Goal: Transaction & Acquisition: Purchase product/service

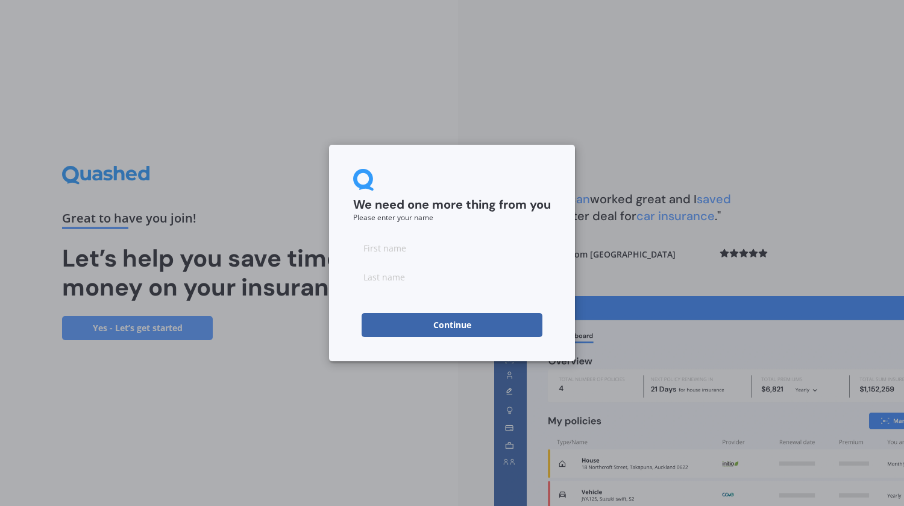
click at [403, 247] on input at bounding box center [452, 248] width 198 height 24
type input "Rein"
click at [397, 280] on input at bounding box center [452, 277] width 198 height 24
type input "Purre"
click at [446, 326] on button "Continue" at bounding box center [452, 325] width 181 height 24
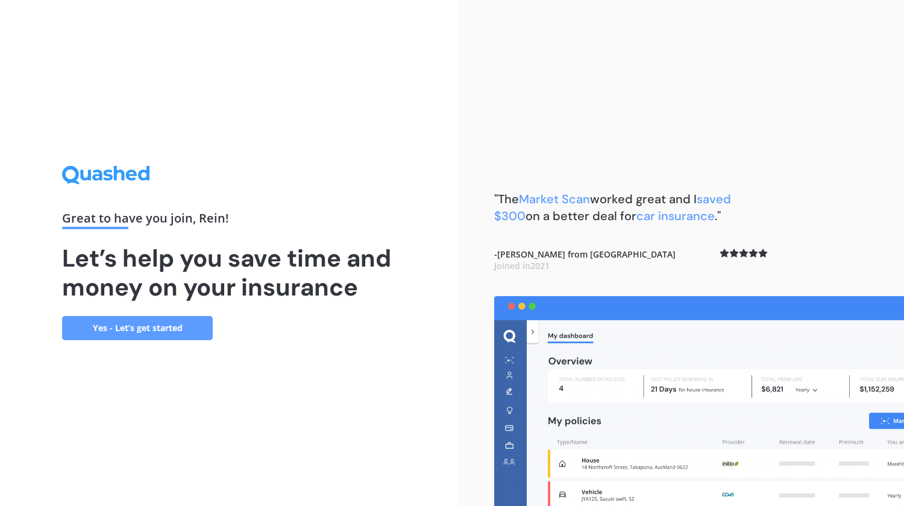
click at [129, 329] on link "Yes - Let’s get started" at bounding box center [137, 328] width 151 height 24
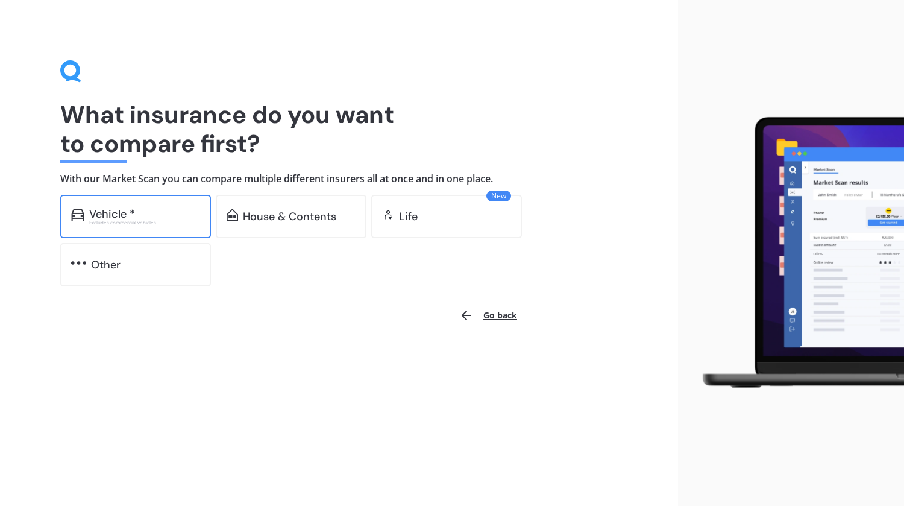
click at [145, 209] on div "Vehicle *" at bounding box center [144, 214] width 111 height 12
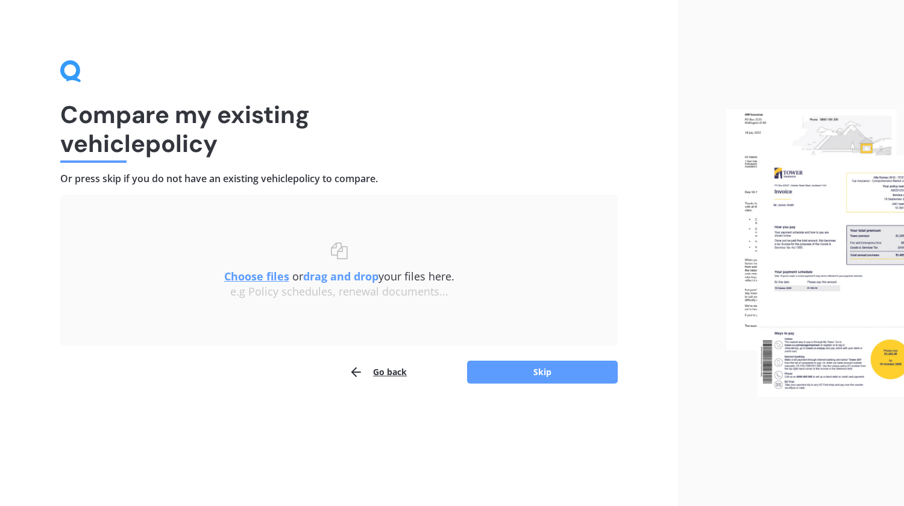
click at [266, 275] on u "Choose files" at bounding box center [256, 276] width 65 height 14
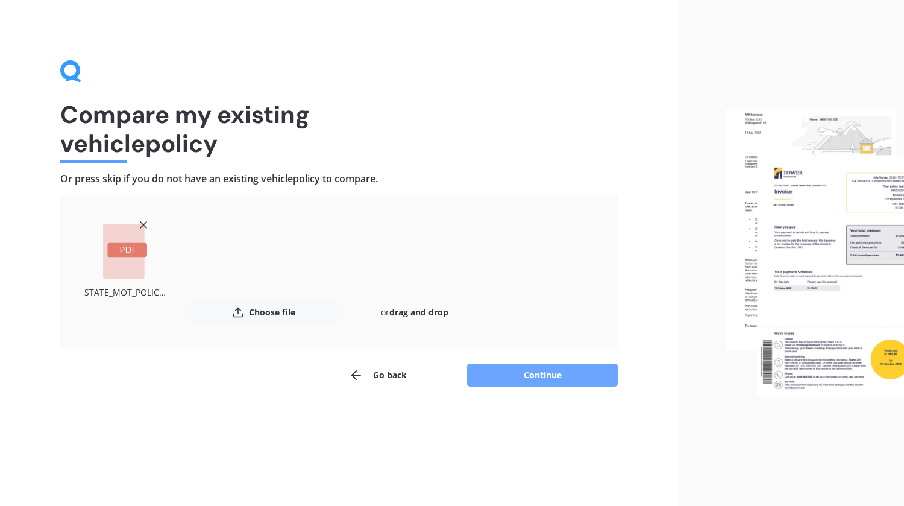
click at [532, 370] on button "Continue" at bounding box center [542, 375] width 151 height 23
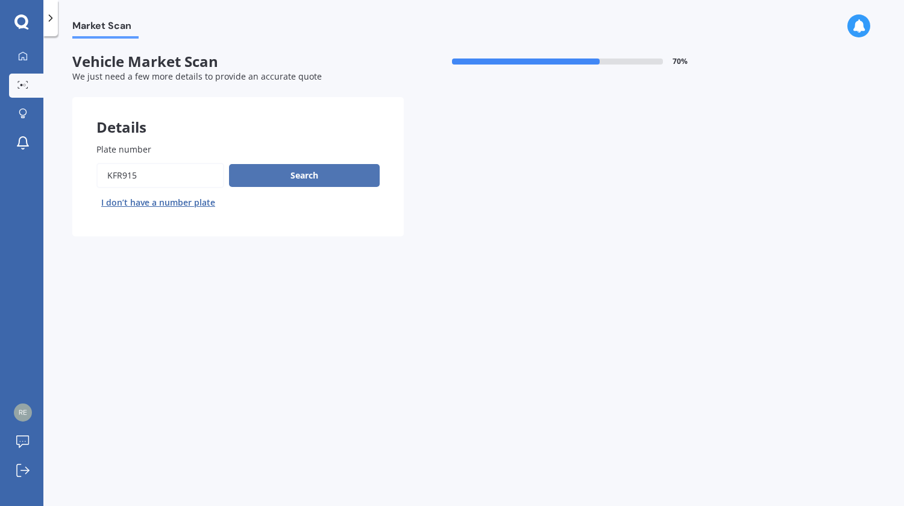
click at [294, 171] on button "Search" at bounding box center [304, 175] width 151 height 23
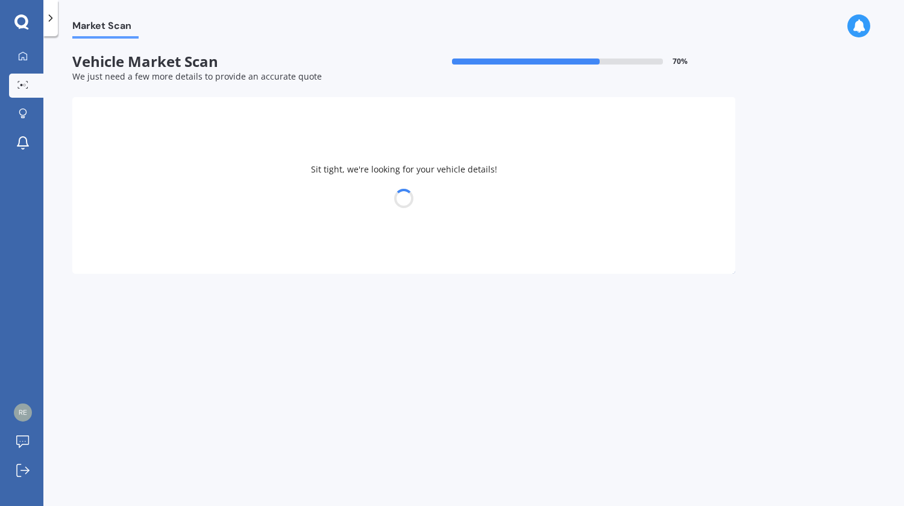
select select "MAZDA"
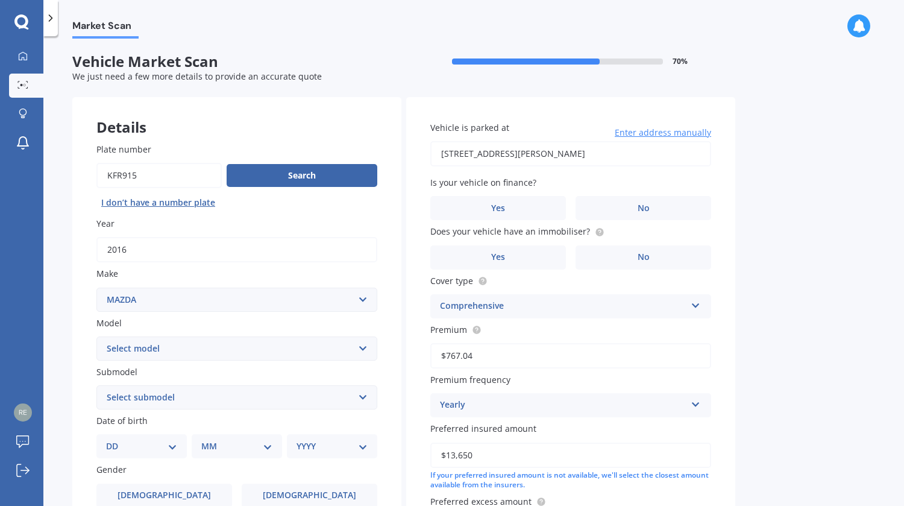
scroll to position [121, 0]
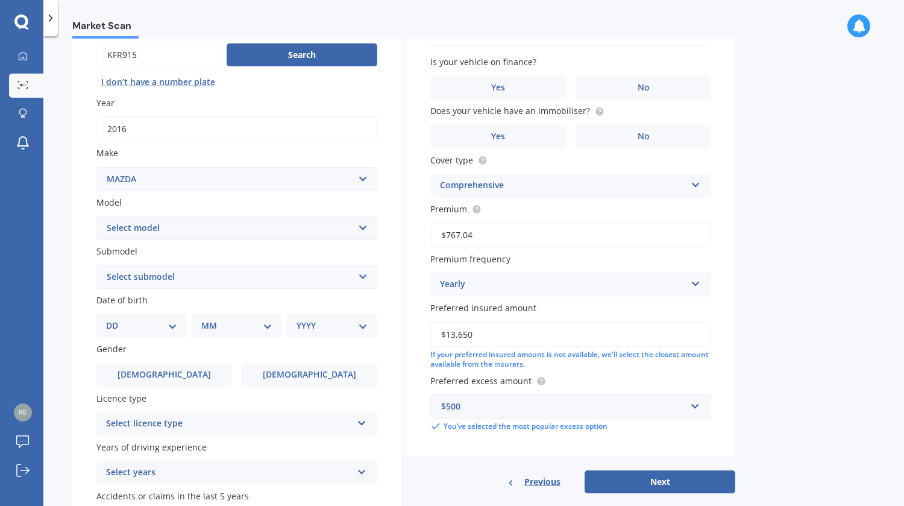
click at [361, 226] on select "Select model 121 2 3 323 323 / Familia 6 626 929 Atenza Autozam Axela AZ3 B2000…" at bounding box center [236, 228] width 281 height 24
select select "CX3"
click at [96, 216] on select "Select model 121 2 3 323 323 / Familia 6 626 929 Atenza Autozam Axela AZ3 B2000…" at bounding box center [236, 228] width 281 height 24
click at [362, 277] on select "Select submodel (All other) AWD 1.5L GSX diesel AWD 1.5L limited diesel AWD 2.0…" at bounding box center [236, 277] width 281 height 24
select select "AWD 2.0L GSX PETROL"
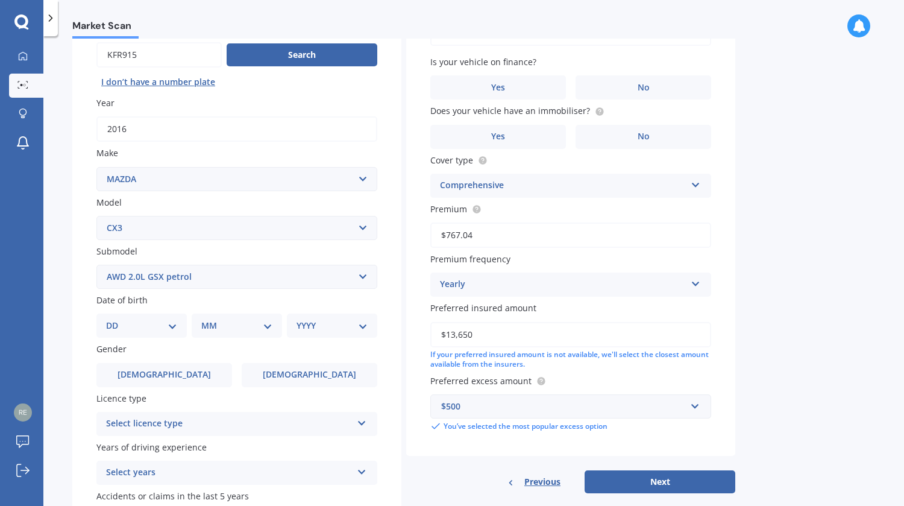
click at [96, 266] on select "Select submodel (All other) AWD 1.5L GSX diesel AWD 1.5L limited diesel AWD 2.0…" at bounding box center [236, 277] width 281 height 24
click at [169, 330] on select "DD 01 02 03 04 05 06 07 08 09 10 11 12 13 14 15 16 17 18 19 20 21 22 23 24 25 2…" at bounding box center [141, 325] width 71 height 13
select select "12"
click at [116, 321] on select "DD 01 02 03 04 05 06 07 08 09 10 11 12 13 14 15 16 17 18 19 20 21 22 23 24 25 2…" at bounding box center [141, 325] width 71 height 13
click at [268, 327] on select "MM 01 02 03 04 05 06 07 08 09 10 11 12" at bounding box center [239, 325] width 66 height 13
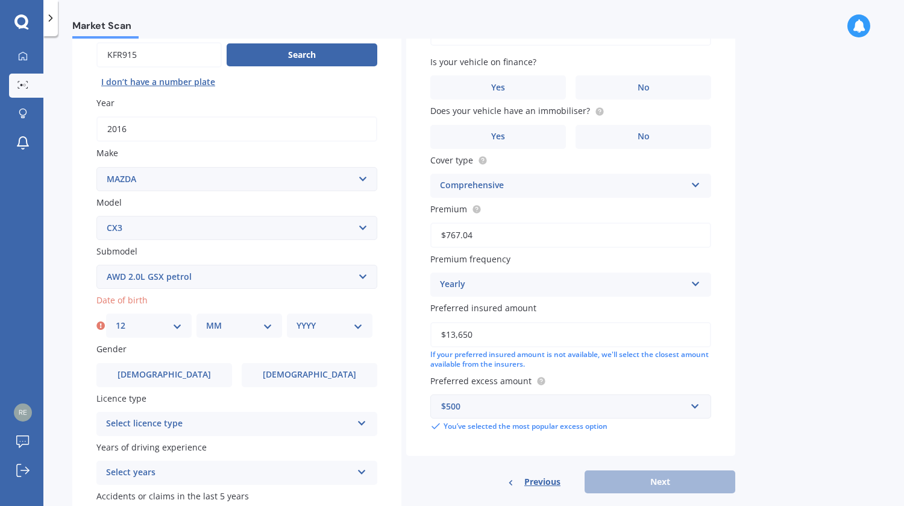
select select "11"
click at [206, 321] on select "MM 01 02 03 04 05 06 07 08 09 10 11 12" at bounding box center [239, 325] width 66 height 13
click at [361, 325] on select "YYYY 2025 2024 2023 2022 2021 2020 2019 2018 2017 2016 2015 2014 2013 2012 2011…" at bounding box center [330, 325] width 66 height 13
select select "1947"
click at [297, 321] on select "YYYY 2025 2024 2023 2022 2021 2020 2019 2018 2017 2016 2015 2014 2013 2012 2011…" at bounding box center [330, 325] width 66 height 13
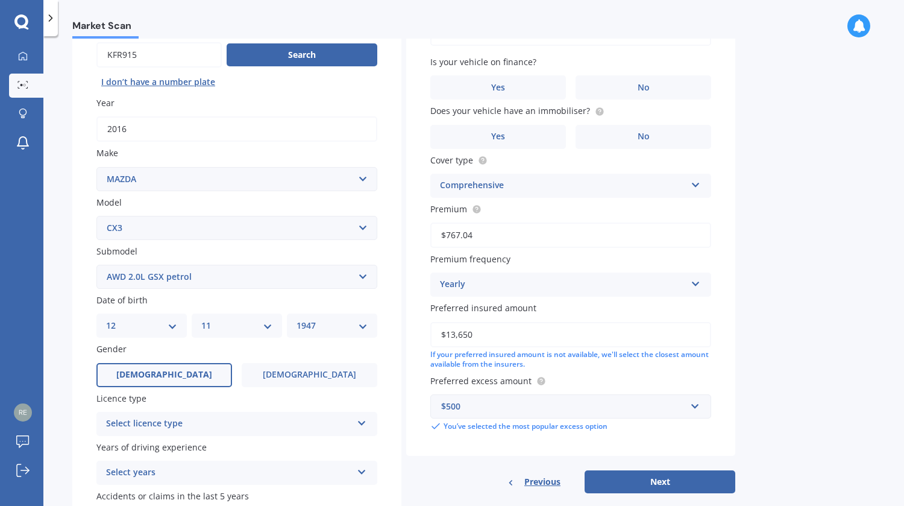
click at [153, 370] on label "[DEMOGRAPHIC_DATA]" at bounding box center [164, 375] width 136 height 24
click at [0, 0] on input "[DEMOGRAPHIC_DATA]" at bounding box center [0, 0] width 0 height 0
click at [360, 423] on icon at bounding box center [362, 421] width 10 height 8
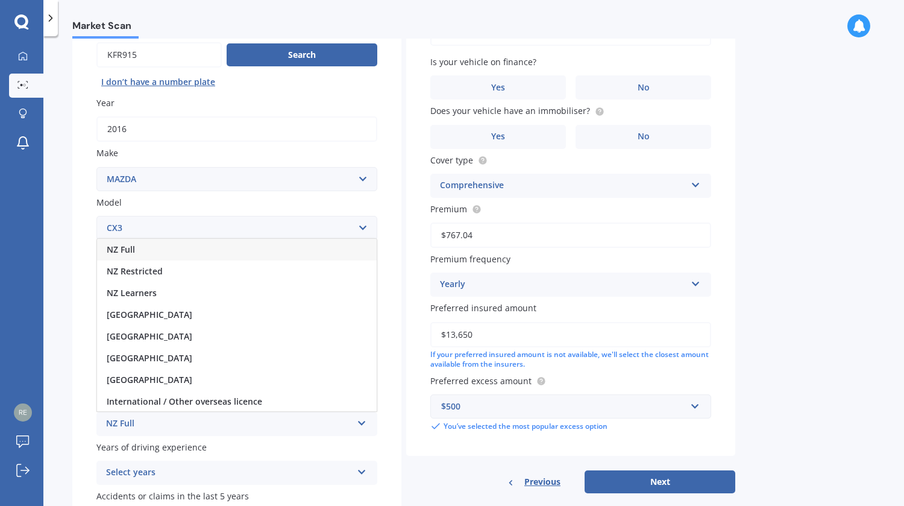
click at [181, 253] on div "NZ Full" at bounding box center [237, 250] width 280 height 22
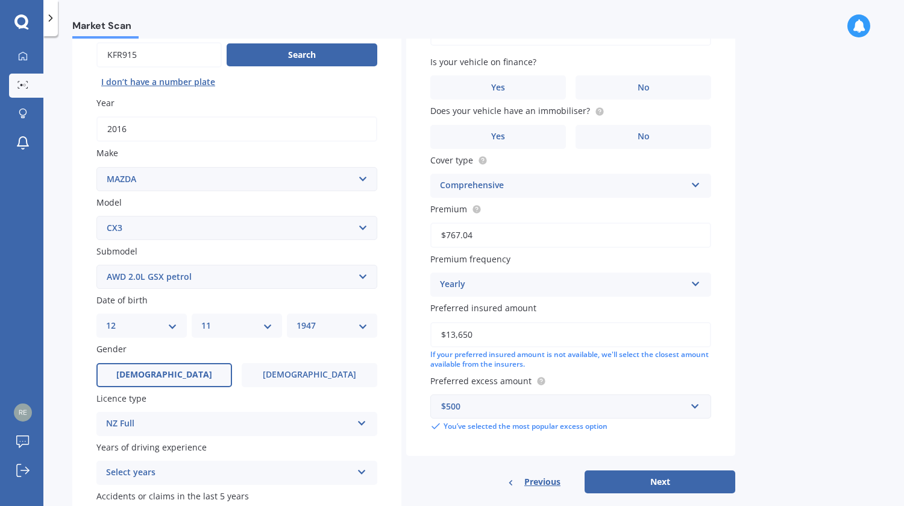
click at [365, 473] on icon at bounding box center [362, 469] width 10 height 8
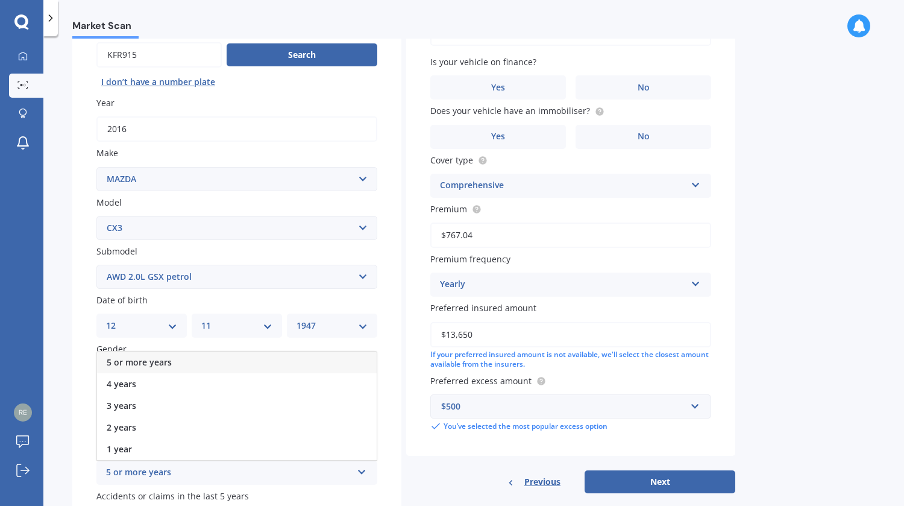
click at [148, 363] on span "5 or more years" at bounding box center [139, 361] width 65 height 11
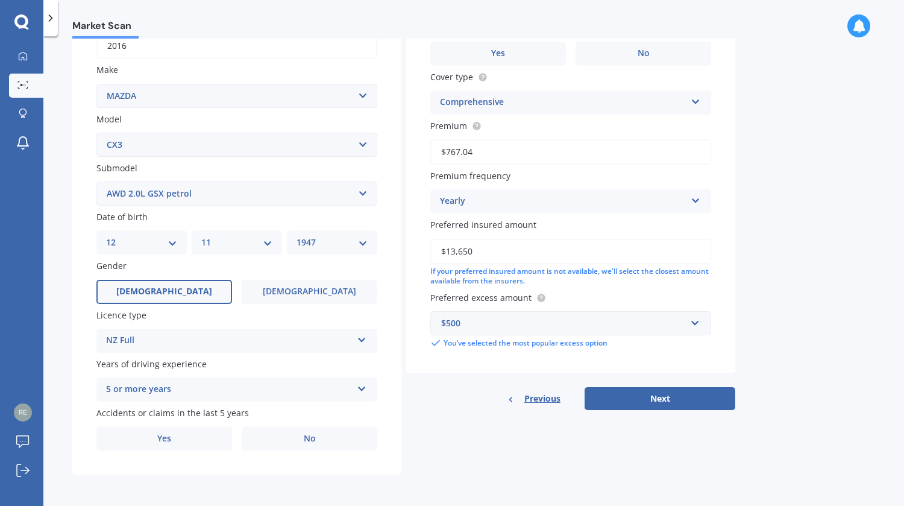
scroll to position [207, 0]
click at [324, 438] on label "No" at bounding box center [310, 438] width 136 height 24
click at [0, 0] on input "No" at bounding box center [0, 0] width 0 height 0
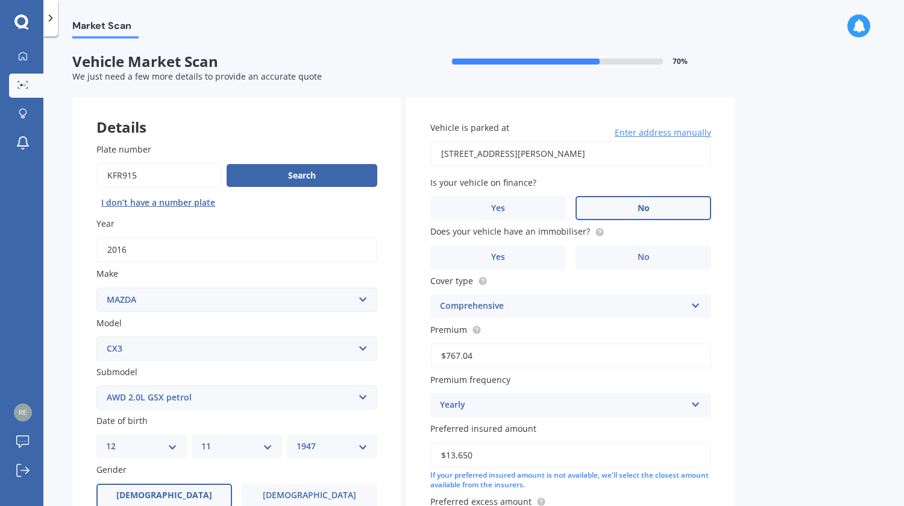
click at [638, 209] on span "No" at bounding box center [644, 208] width 12 height 10
click at [0, 0] on input "No" at bounding box center [0, 0] width 0 height 0
click at [490, 260] on label "Yes" at bounding box center [498, 257] width 136 height 24
click at [0, 0] on input "Yes" at bounding box center [0, 0] width 0 height 0
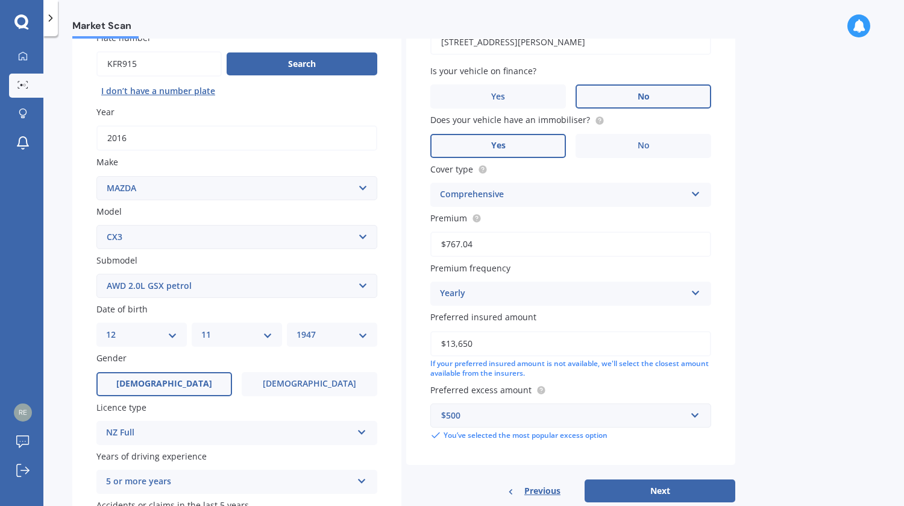
scroll to position [181, 0]
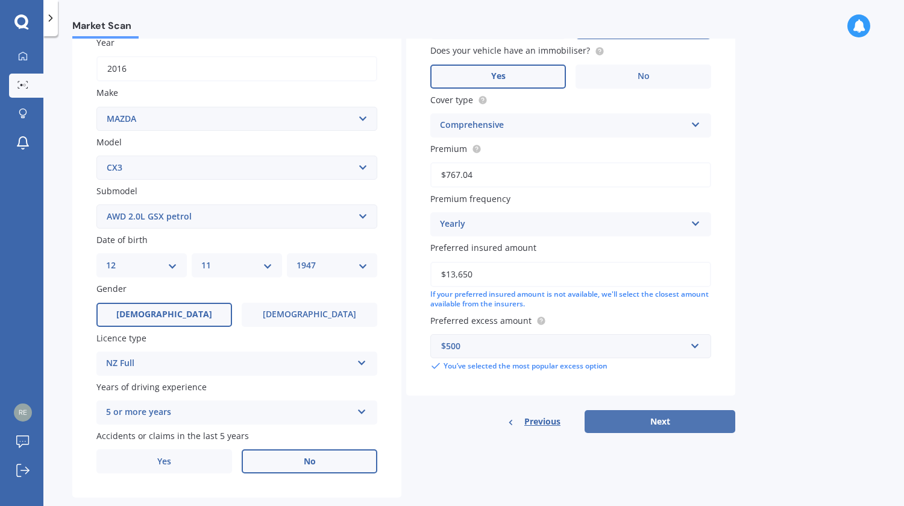
click at [643, 430] on button "Next" at bounding box center [660, 421] width 151 height 23
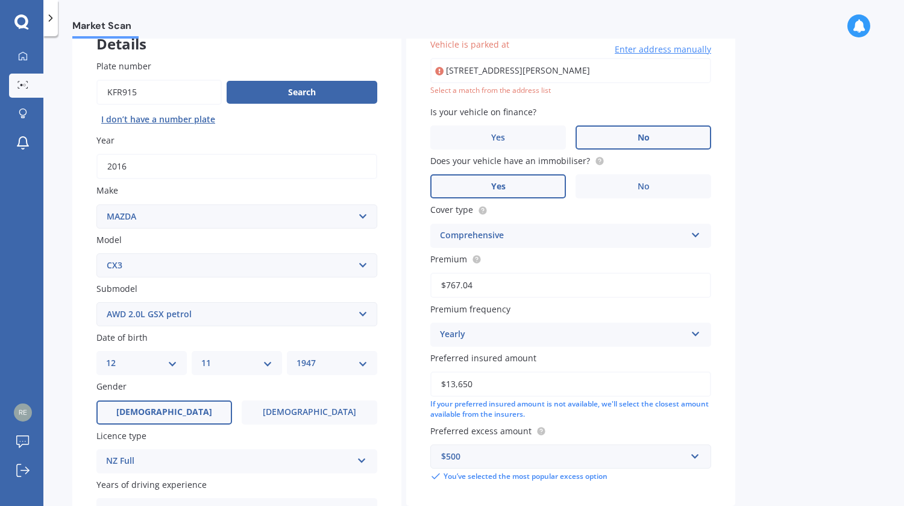
scroll to position [83, 0]
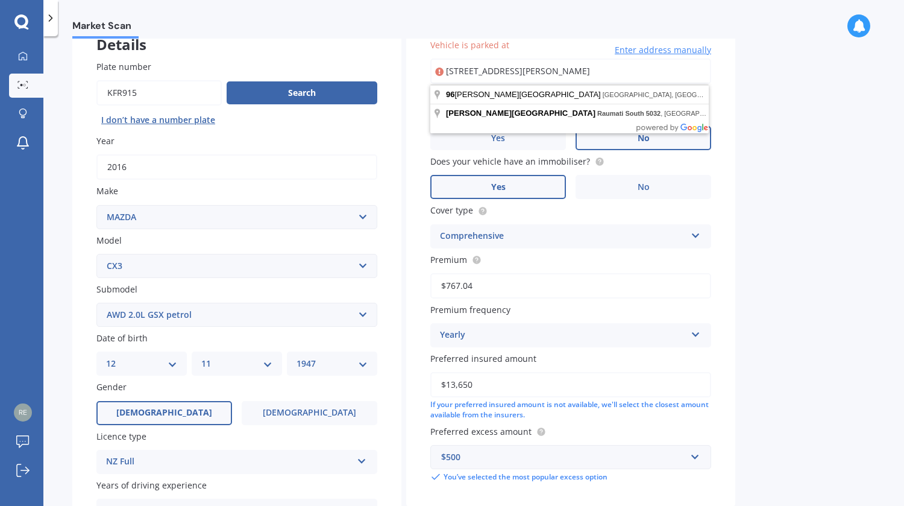
click at [510, 67] on input "[STREET_ADDRESS][PERSON_NAME]" at bounding box center [570, 70] width 281 height 25
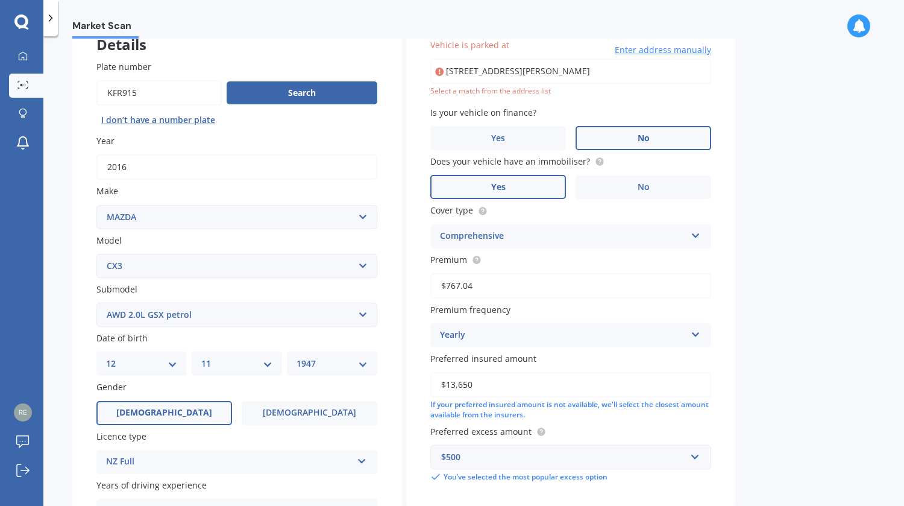
type input "[STREET_ADDRESS][PERSON_NAME]"
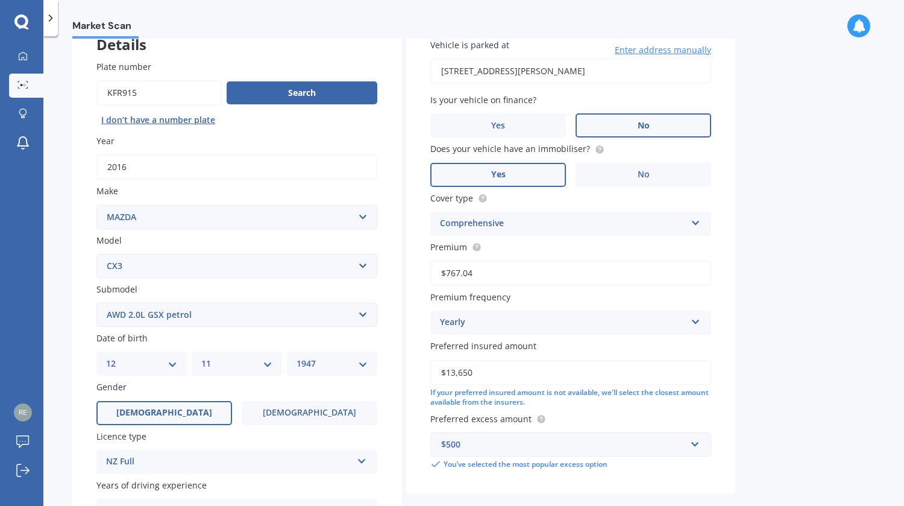
scroll to position [207, 0]
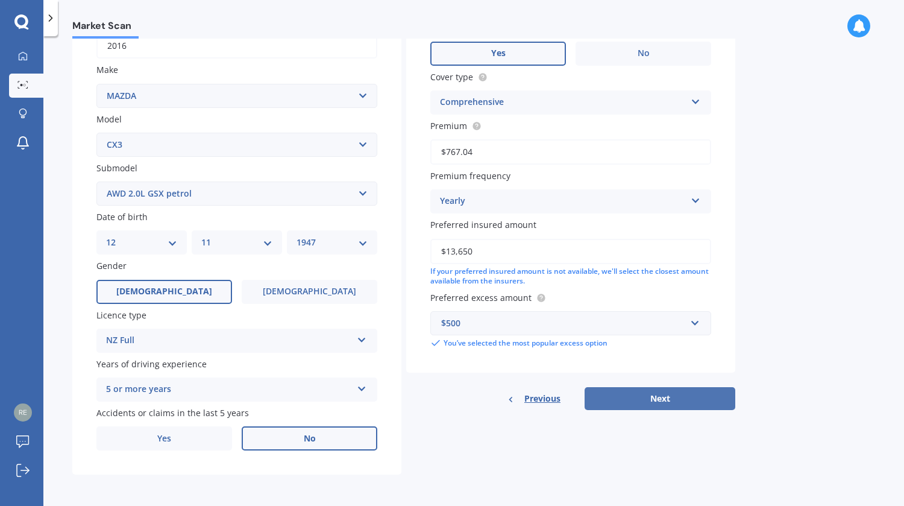
click at [646, 396] on button "Next" at bounding box center [660, 398] width 151 height 23
select select "12"
select select "11"
select select "1947"
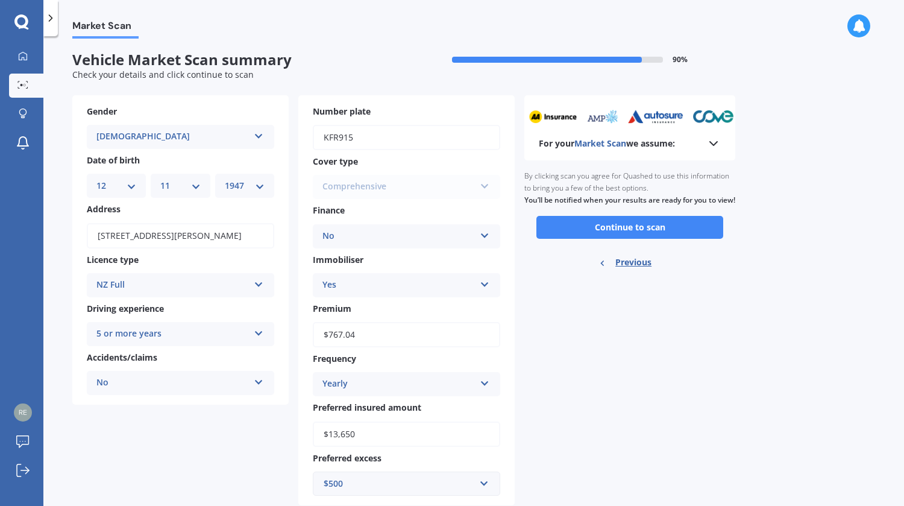
scroll to position [0, 0]
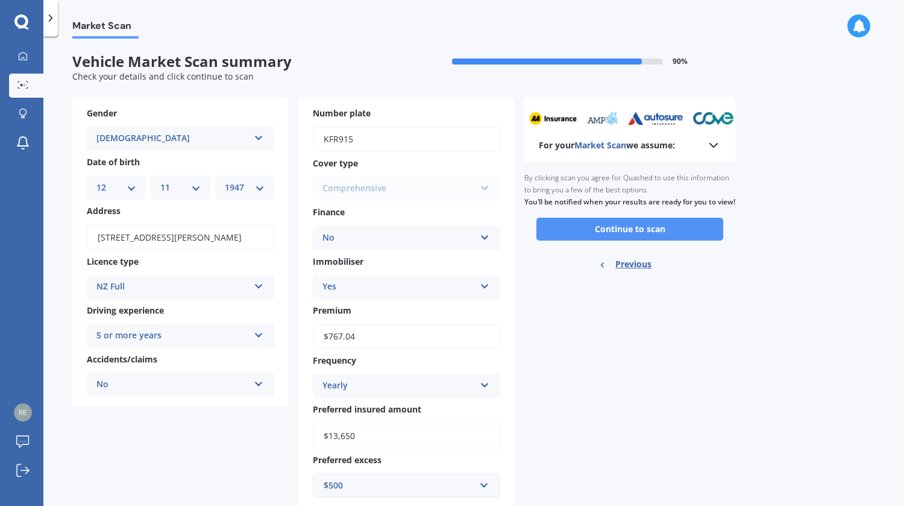
click at [662, 240] on button "Continue to scan" at bounding box center [630, 229] width 187 height 23
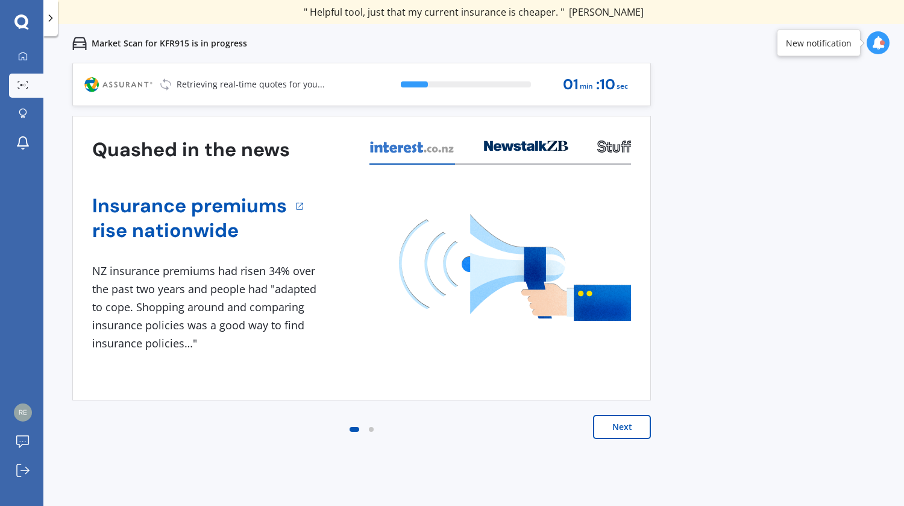
click at [629, 429] on button "Next" at bounding box center [622, 427] width 58 height 24
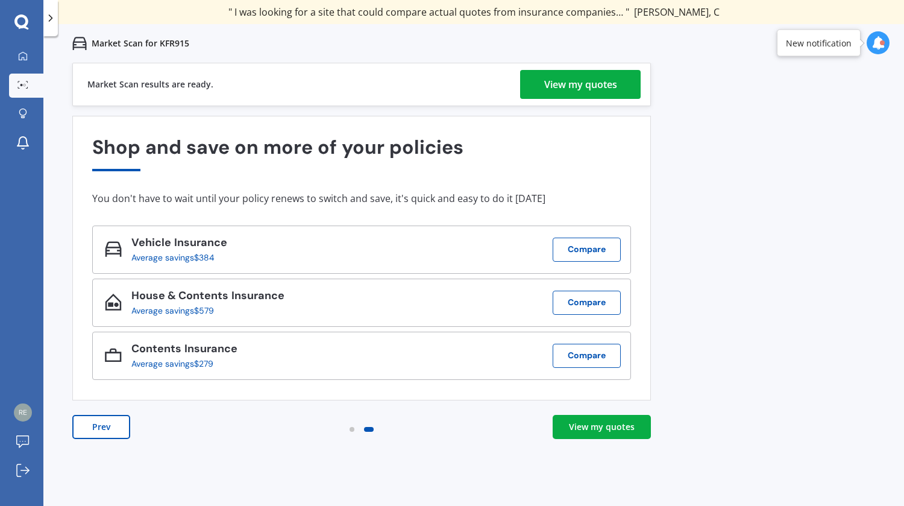
click at [585, 78] on div "View my quotes" at bounding box center [580, 84] width 73 height 29
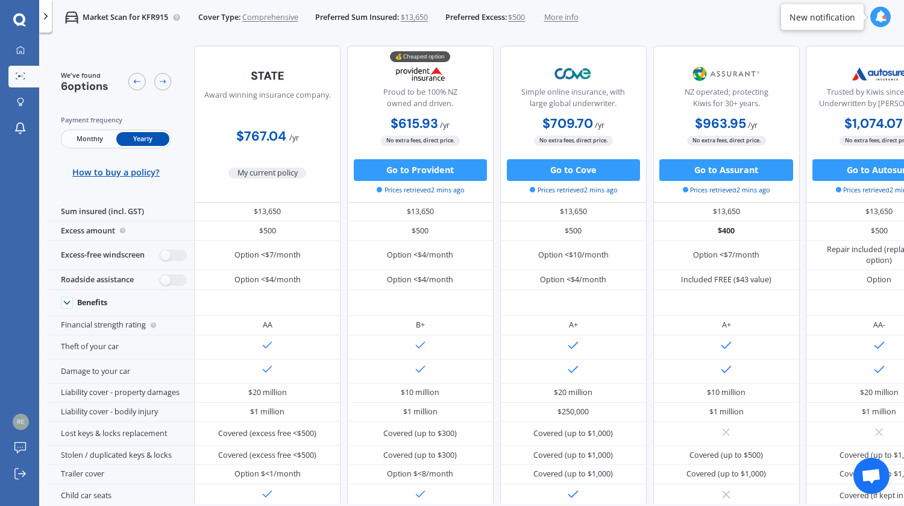
drag, startPoint x: 462, startPoint y: 504, endPoint x: 500, endPoint y: 502, distance: 37.4
click at [500, 502] on div "We've found 6 options Payment frequency Monthly Yearly How to buy a policy? Awa…" at bounding box center [476, 288] width 857 height 503
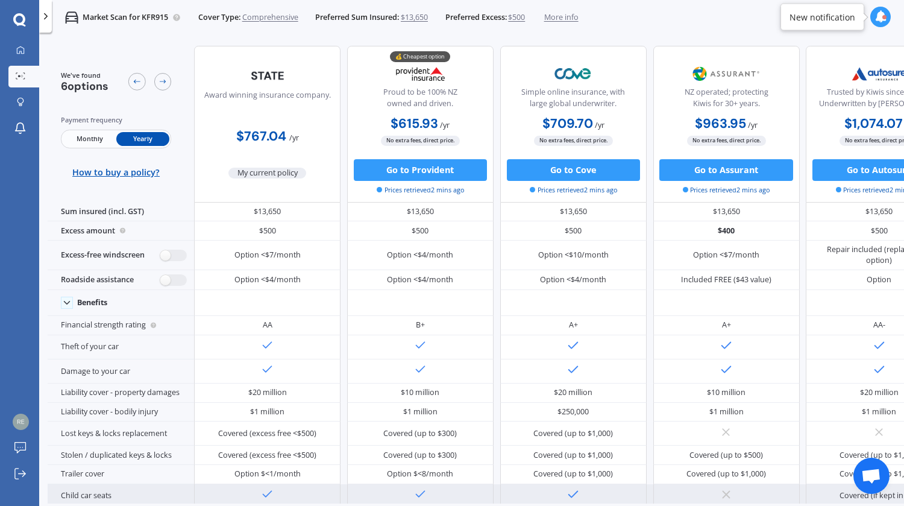
drag, startPoint x: 494, startPoint y: 495, endPoint x: 597, endPoint y: 491, distance: 102.6
click at [597, 491] on div "Covered (if kept in car) Covered (if kept in car)" at bounding box center [649, 496] width 911 height 24
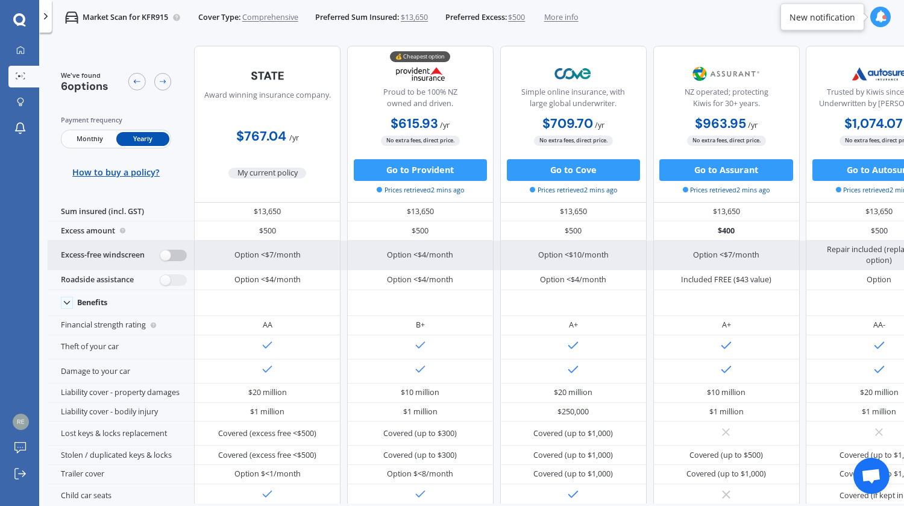
click at [180, 253] on label at bounding box center [173, 255] width 27 height 11
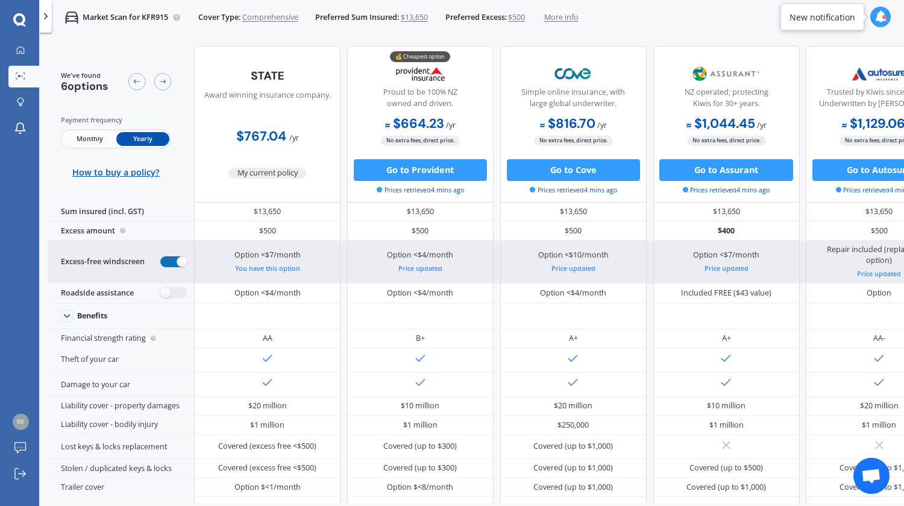
radio input "true"
